Goal: Register for event/course

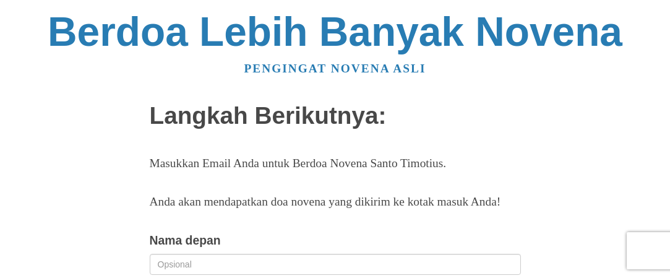
scroll to position [130, 0]
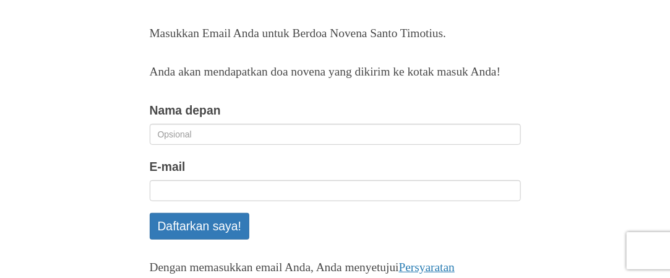
click at [312, 145] on input "Nama depan" at bounding box center [335, 134] width 371 height 21
type input "Titha"
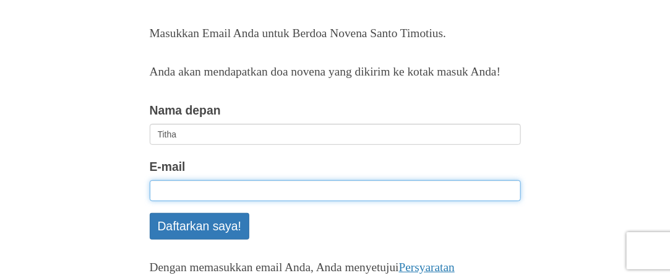
click at [250, 201] on input "E-mail" at bounding box center [335, 190] width 371 height 21
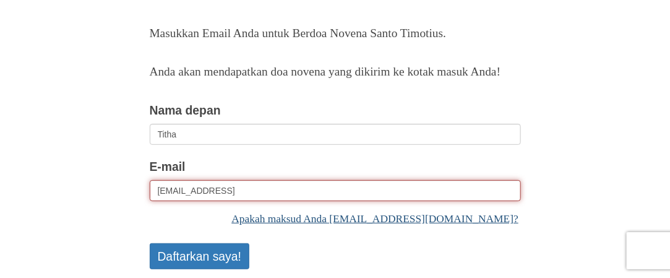
click at [360, 230] on link "Apakah maksud Anda tithabungalangan26@gmail.com?" at bounding box center [335, 219] width 371 height 25
type input "[EMAIL_ADDRESS][DOMAIN_NAME]"
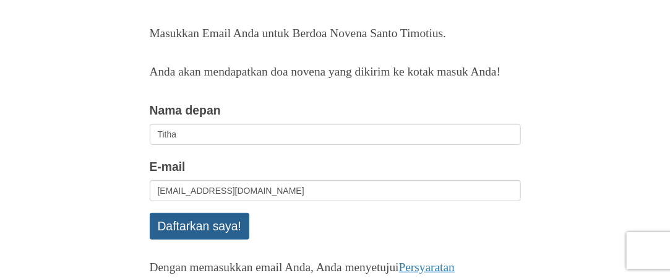
click at [197, 233] on font "Daftarkan saya!" at bounding box center [200, 227] width 84 height 14
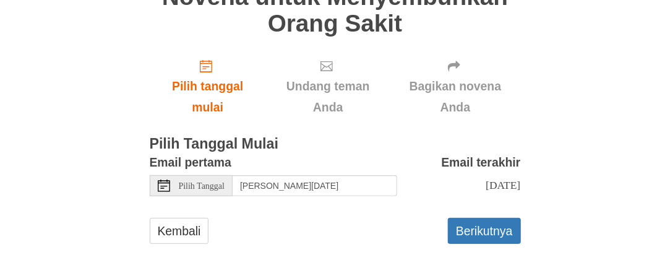
scroll to position [120, 0]
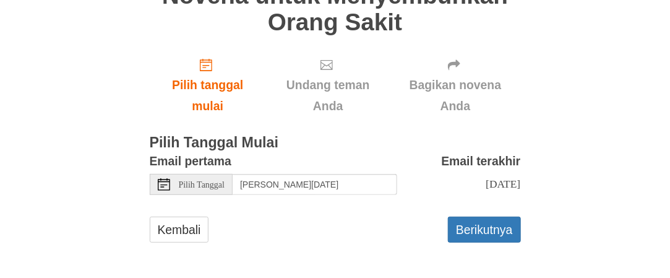
click at [177, 181] on div "Pilih Tanggal" at bounding box center [191, 184] width 83 height 21
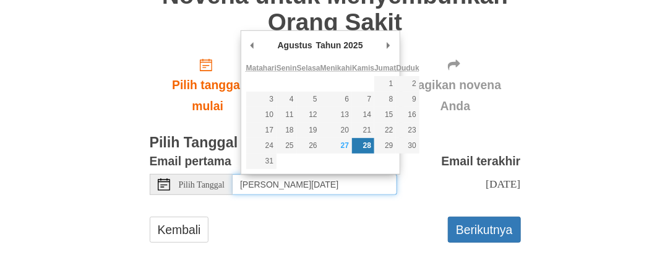
click at [367, 143] on font "28" at bounding box center [367, 145] width 8 height 9
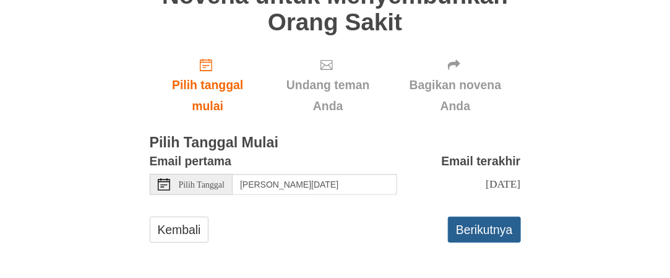
click at [481, 225] on font "Berikutnya" at bounding box center [484, 230] width 56 height 14
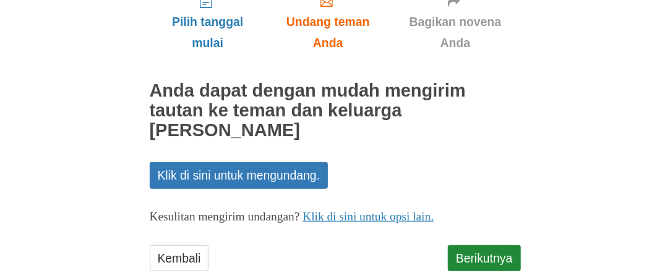
scroll to position [191, 0]
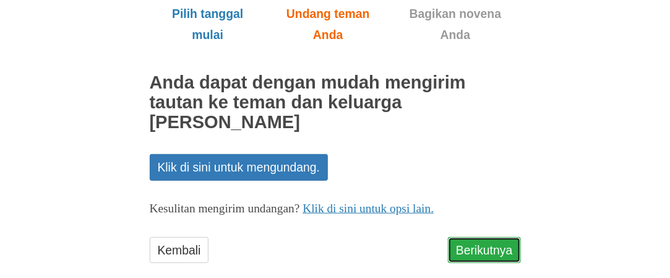
click at [485, 243] on font "Berikutnya" at bounding box center [484, 250] width 56 height 14
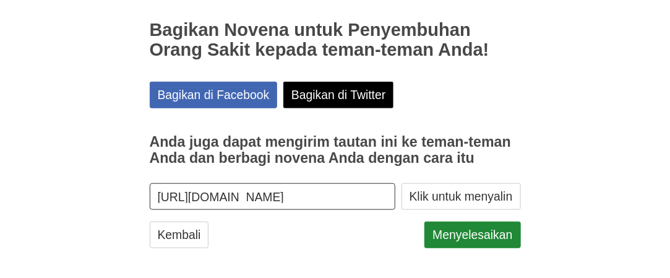
scroll to position [248, 0]
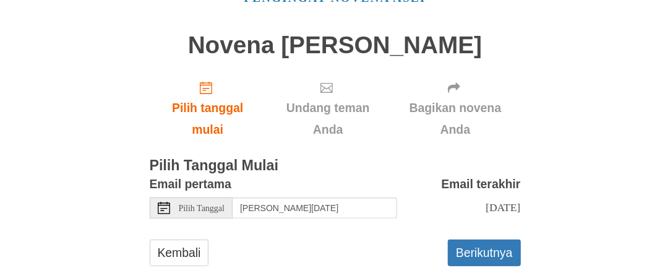
scroll to position [93, 0]
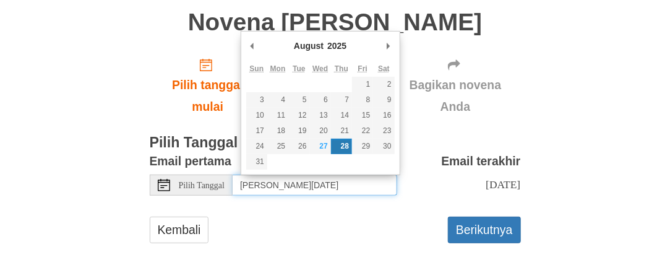
click at [277, 177] on input "Thursday, August 28th" at bounding box center [315, 184] width 164 height 21
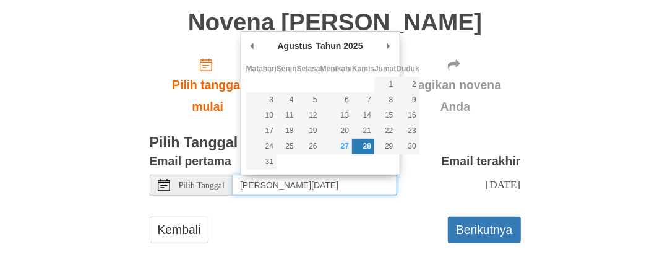
click at [370, 145] on font "28" at bounding box center [367, 146] width 8 height 9
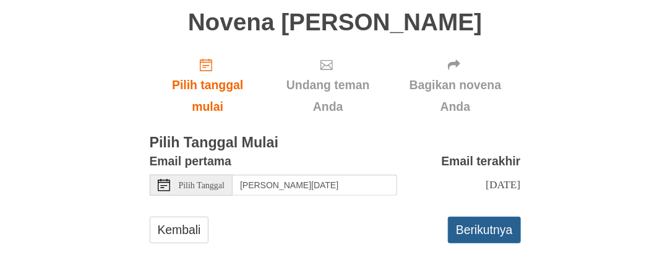
click at [496, 236] on font "Berikutnya" at bounding box center [484, 230] width 56 height 14
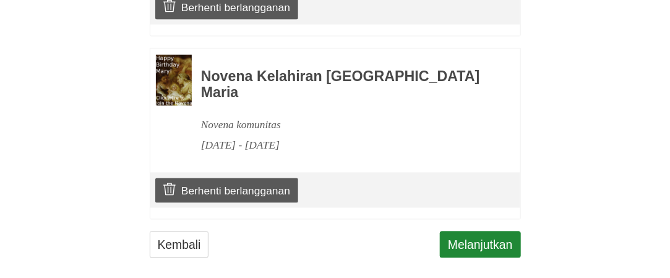
scroll to position [766, 0]
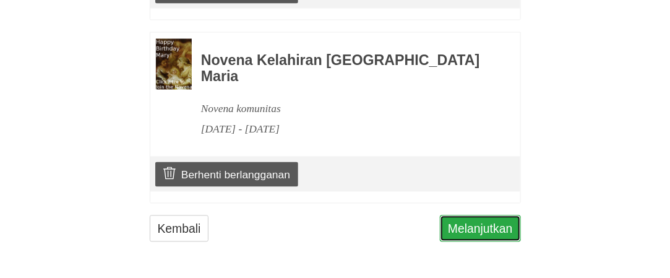
click at [456, 224] on font "Melanjutkan" at bounding box center [480, 228] width 64 height 14
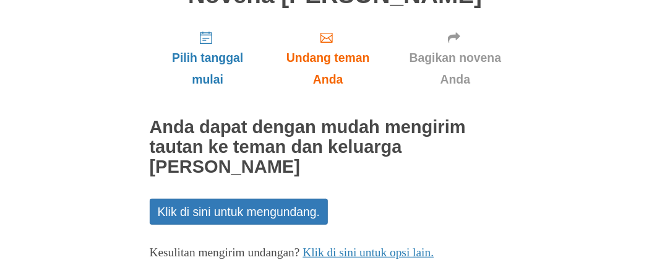
scroll to position [164, 0]
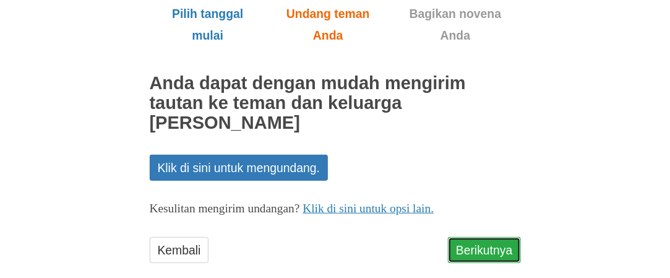
click at [497, 243] on font "Berikutnya" at bounding box center [484, 250] width 56 height 14
